Goal: Task Accomplishment & Management: Use online tool/utility

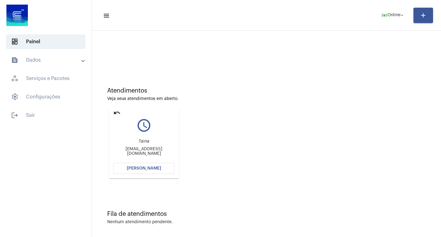
click at [158, 166] on button "[PERSON_NAME]" at bounding box center [143, 168] width 61 height 11
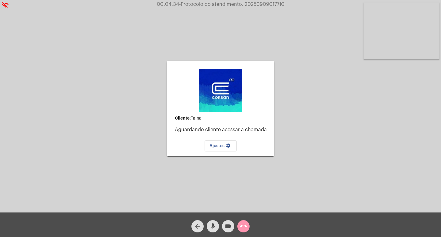
click at [241, 226] on mat-icon "call_end" at bounding box center [243, 225] width 7 height 7
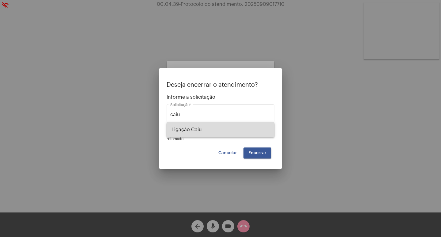
click at [214, 132] on span "Ligação Caiu" at bounding box center [221, 129] width 98 height 15
type input "Ligação Caiu"
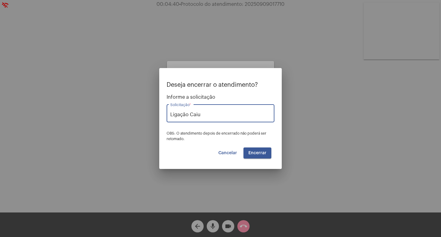
click at [259, 149] on button "Encerrar" at bounding box center [258, 152] width 28 height 11
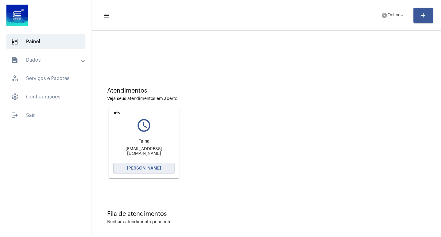
click at [137, 169] on span "[PERSON_NAME]" at bounding box center [144, 168] width 34 height 4
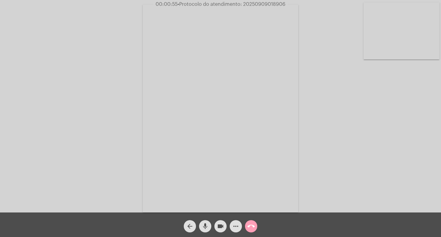
click at [253, 225] on mat-icon "call_end" at bounding box center [251, 225] width 7 height 7
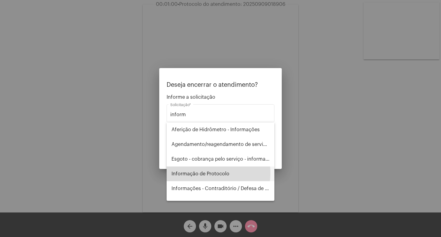
click at [209, 173] on span "Informação de Protocolo" at bounding box center [221, 173] width 98 height 15
type input "Informação de Protocolo"
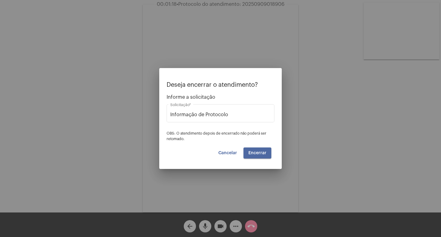
click at [258, 152] on span "Encerrar" at bounding box center [258, 153] width 18 height 4
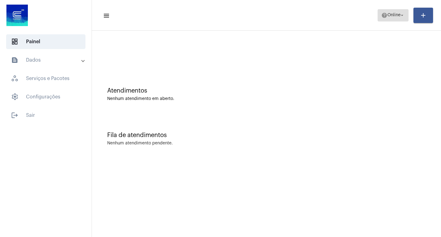
click at [395, 16] on span "Online" at bounding box center [394, 15] width 13 height 4
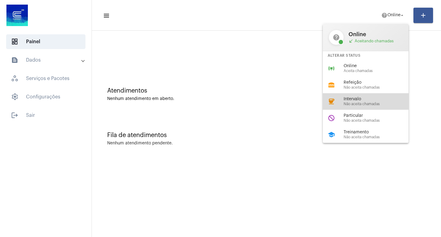
click at [385, 104] on span "Não aceita chamadas" at bounding box center [379, 104] width 70 height 4
